Goal: Transaction & Acquisition: Subscribe to service/newsletter

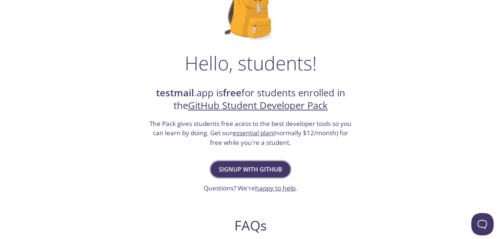
click at [253, 167] on span "Signup with GitHub" at bounding box center [250, 169] width 63 height 10
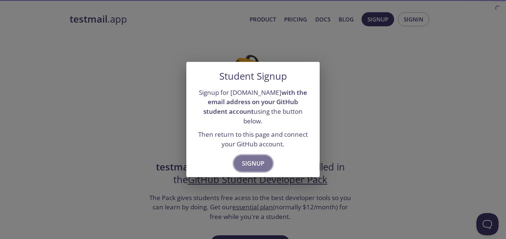
click at [254, 158] on span "Signup" at bounding box center [253, 163] width 23 height 10
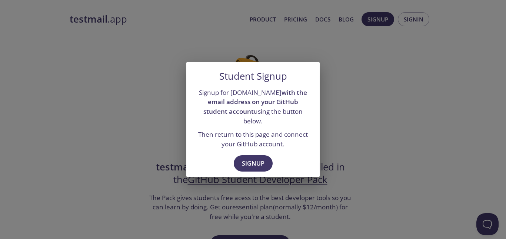
drag, startPoint x: 61, startPoint y: 17, endPoint x: 96, endPoint y: 47, distance: 46.5
click at [66, 22] on div "Student Signup Signup for [DOMAIN_NAME] with the email address on your GitHub s…" at bounding box center [253, 119] width 506 height 239
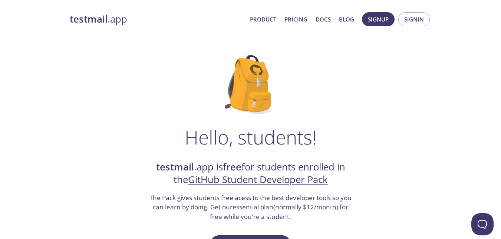
click at [78, 18] on strong "testmail" at bounding box center [89, 19] width 38 height 13
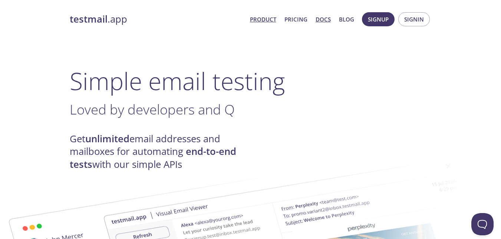
click at [322, 22] on link "Docs" at bounding box center [322, 19] width 15 height 10
click at [92, 24] on strong "testmail" at bounding box center [89, 19] width 38 height 13
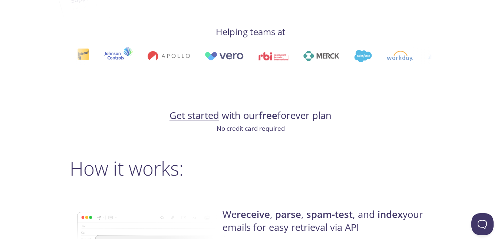
scroll to position [519, 0]
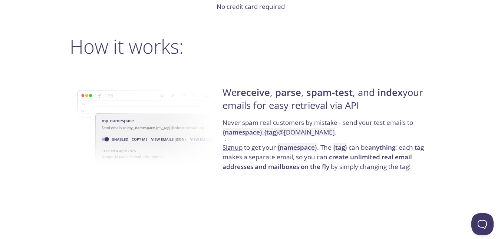
drag, startPoint x: 226, startPoint y: 93, endPoint x: 357, endPoint y: 111, distance: 131.3
click at [361, 113] on h4 "We receive , parse , spam-test , and index your emails for easy retrieval via A…" at bounding box center [325, 102] width 206 height 32
click at [352, 103] on h4 "We receive , parse , spam-test , and index your emails for easy retrieval via A…" at bounding box center [325, 102] width 206 height 32
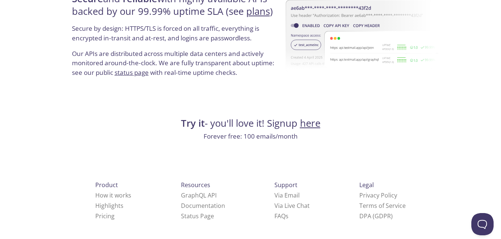
scroll to position [1456, 0]
